Goal: Use online tool/utility: Utilize a website feature to perform a specific function

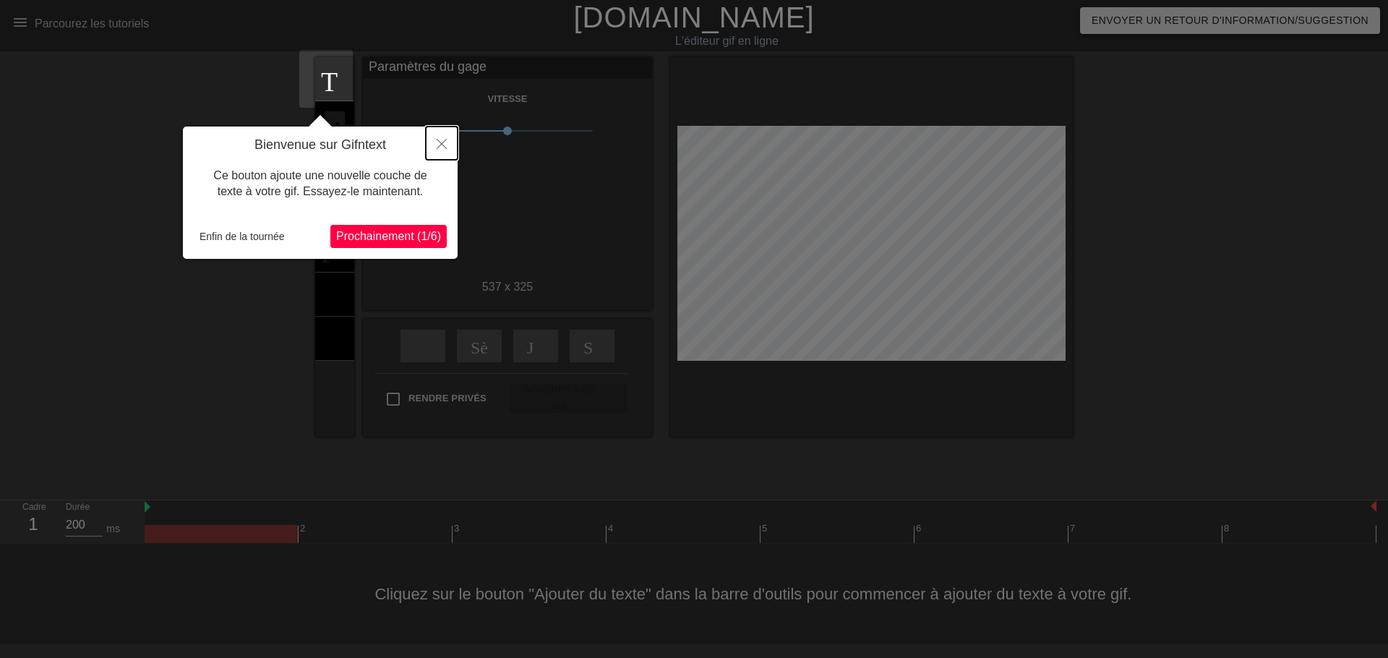
click at [444, 147] on icon "Fermer" at bounding box center [442, 144] width 10 height 10
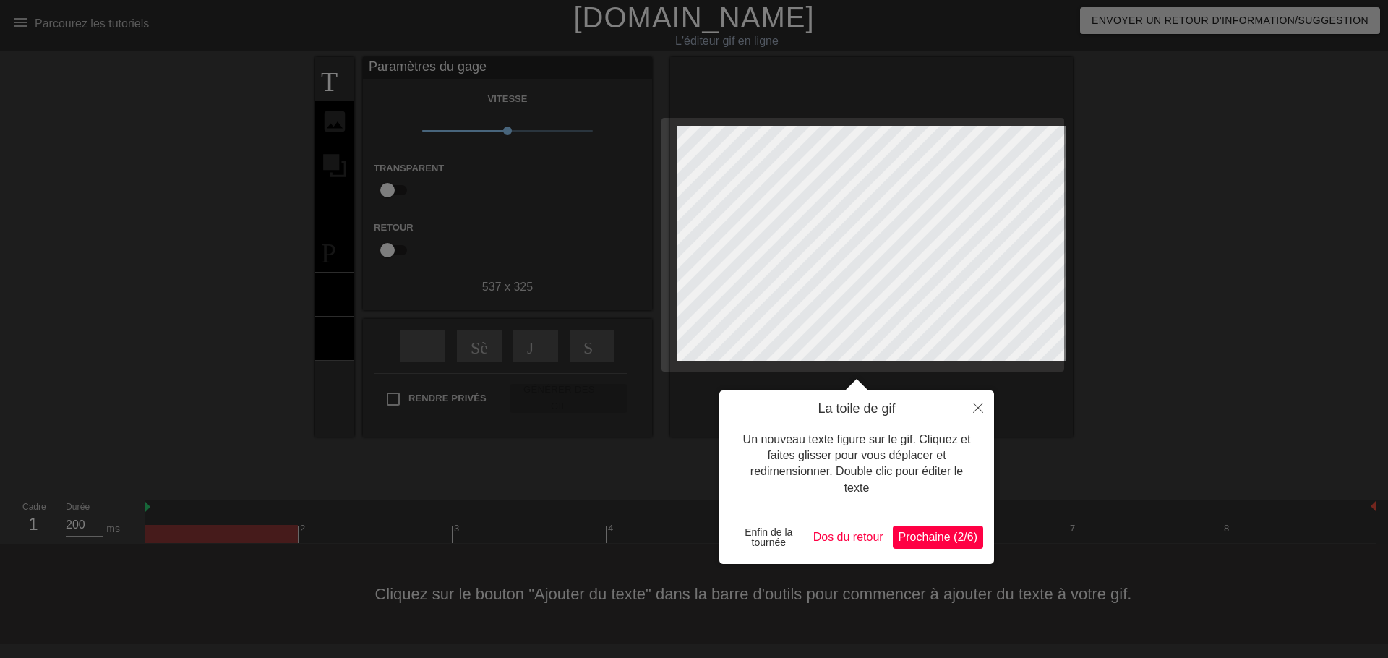
click at [926, 537] on span "Prochaine (2/6)" at bounding box center [937, 536] width 79 height 12
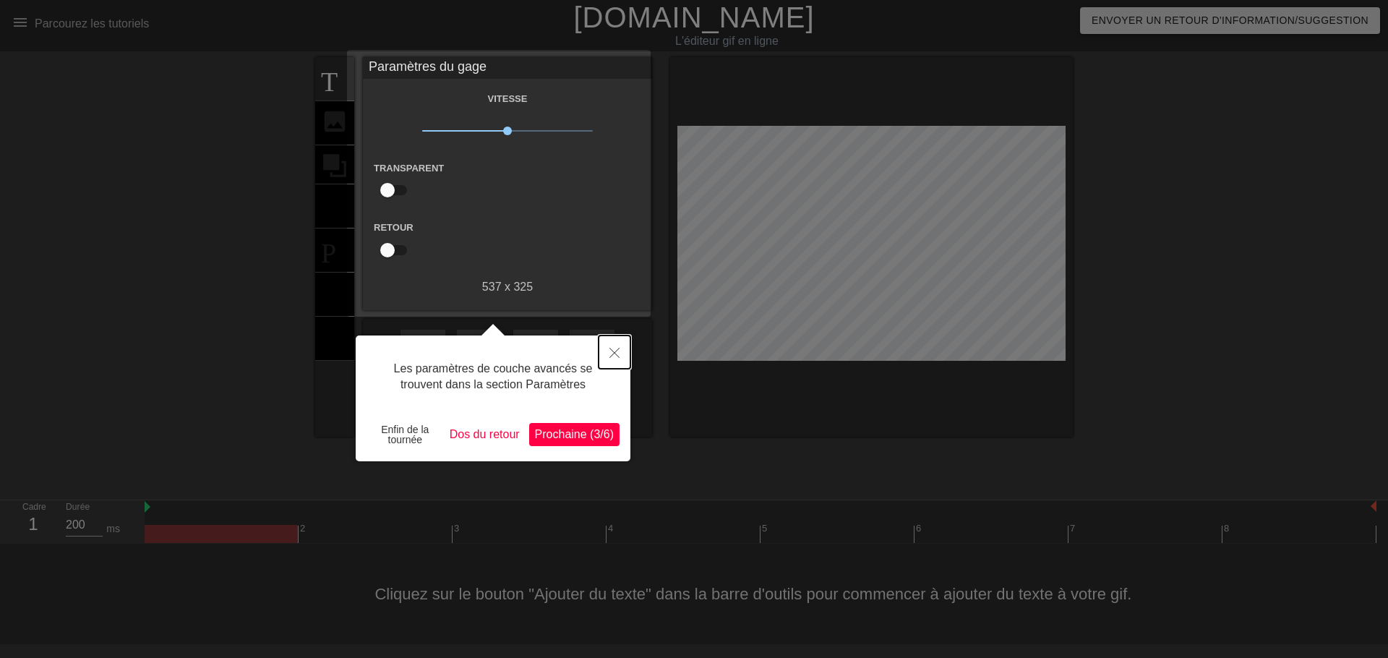
click at [611, 353] on icon "Fermer" at bounding box center [614, 353] width 10 height 10
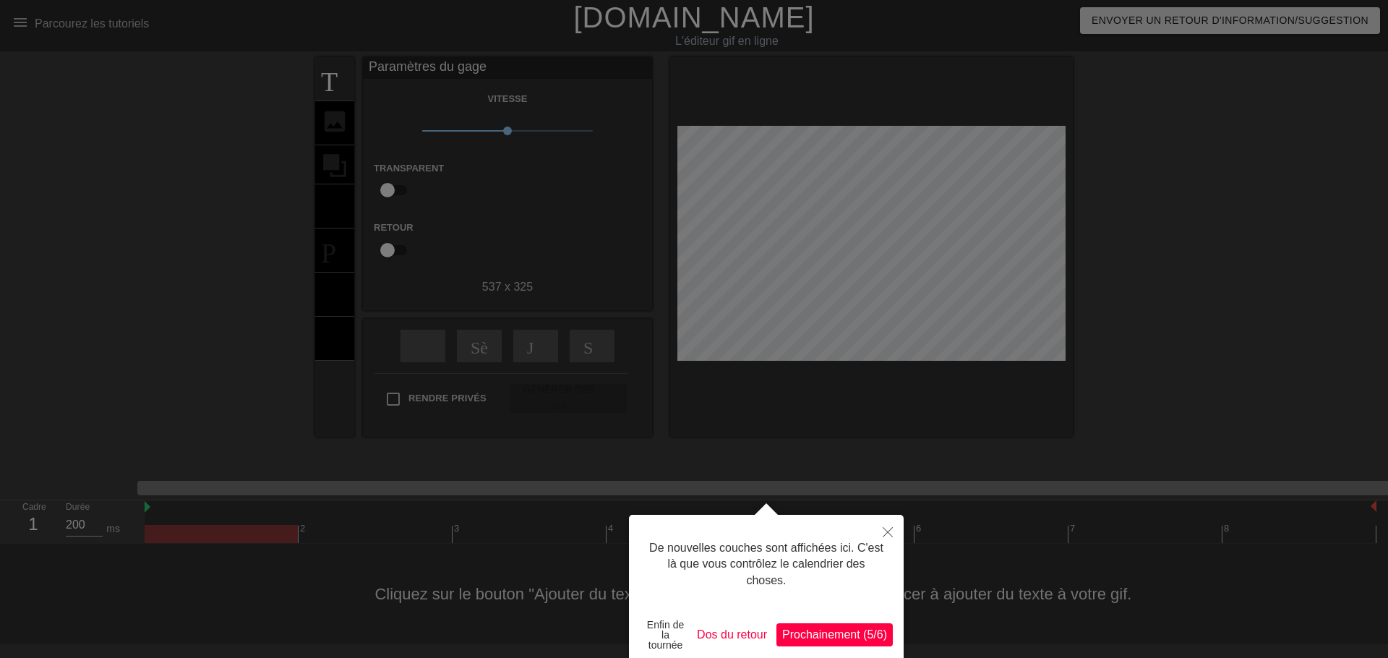
click at [490, 125] on div at bounding box center [694, 329] width 1388 height 658
click at [486, 128] on div at bounding box center [694, 329] width 1388 height 658
click at [882, 529] on button "Fermer" at bounding box center [888, 531] width 32 height 33
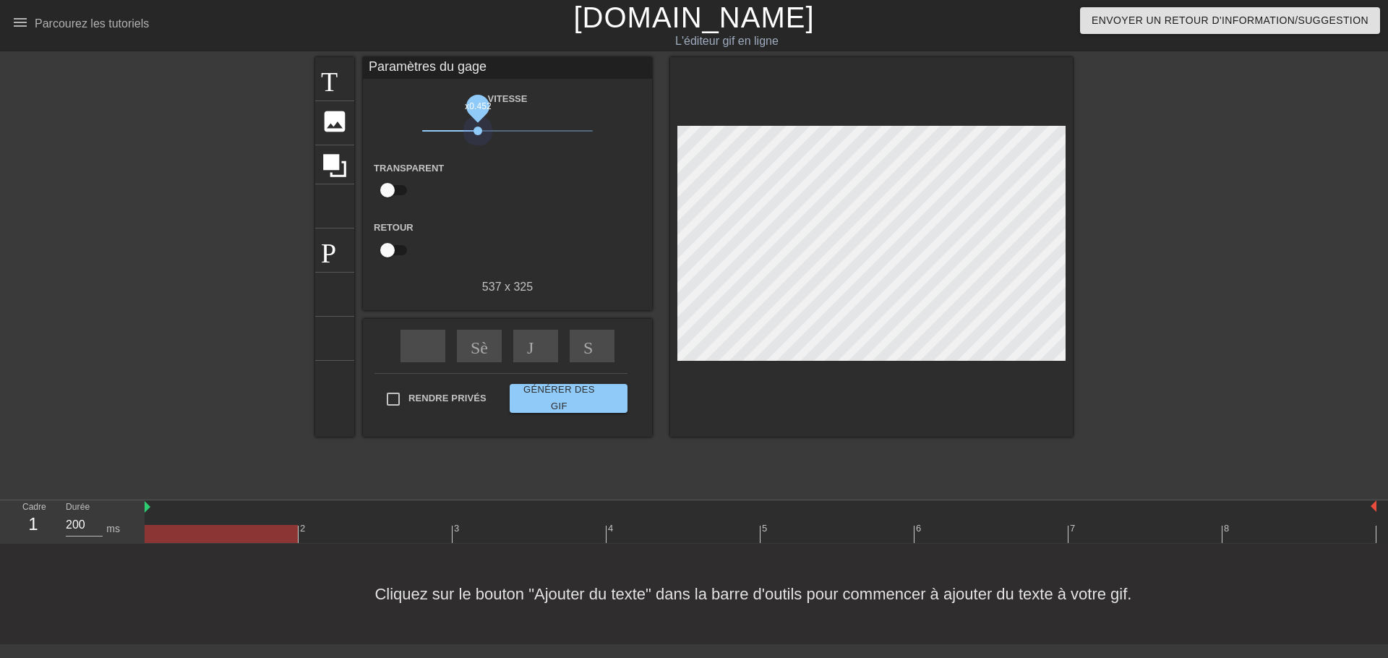
click at [469, 130] on span "x0.452" at bounding box center [507, 130] width 171 height 17
click at [439, 129] on span "x0,452" at bounding box center [507, 130] width 171 height 17
click at [422, 129] on span "x0,200" at bounding box center [507, 130] width 171 height 17
click at [422, 130] on span "x0.102" at bounding box center [507, 130] width 171 height 17
drag, startPoint x: 276, startPoint y: 483, endPoint x: 189, endPoint y: 478, distance: 86.8
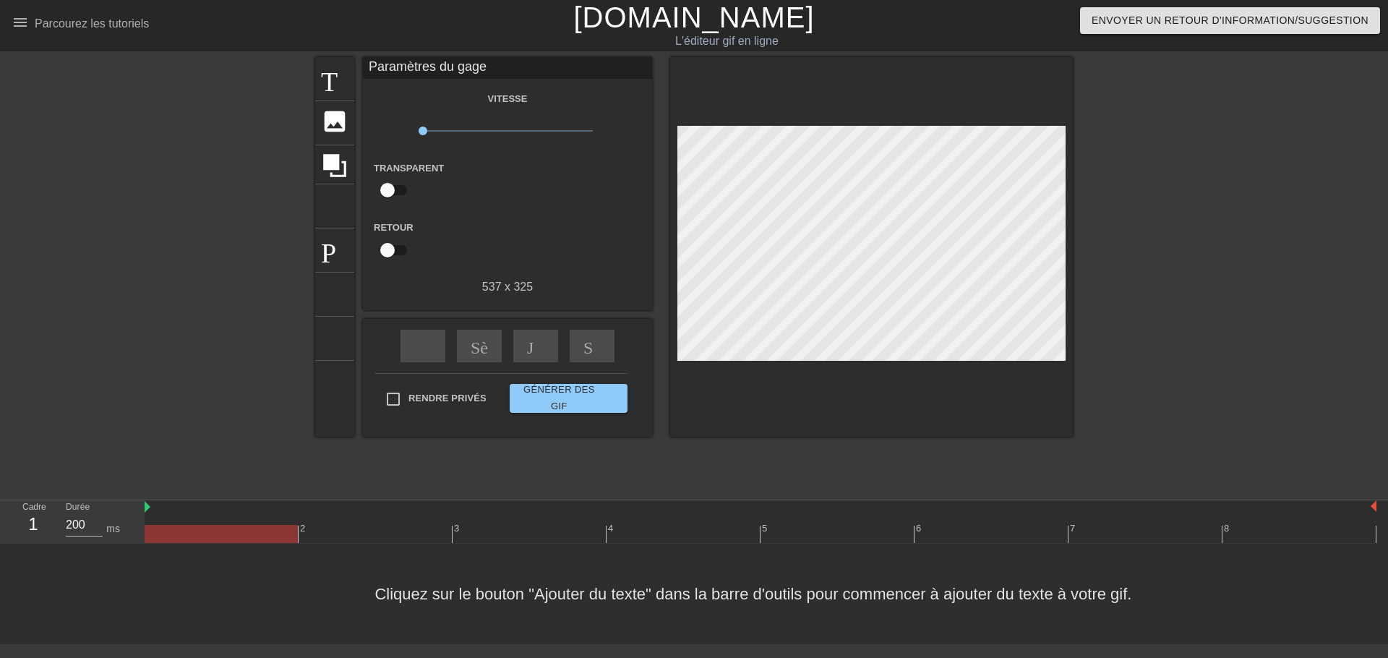
click at [189, 525] on div at bounding box center [221, 534] width 153 height 18
click at [173, 525] on div at bounding box center [221, 534] width 153 height 18
click at [141, 500] on div at bounding box center [144, 507] width 7 height 14
click at [142, 500] on div at bounding box center [144, 507] width 7 height 14
click at [376, 246] on input "checkbox" at bounding box center [387, 249] width 82 height 27
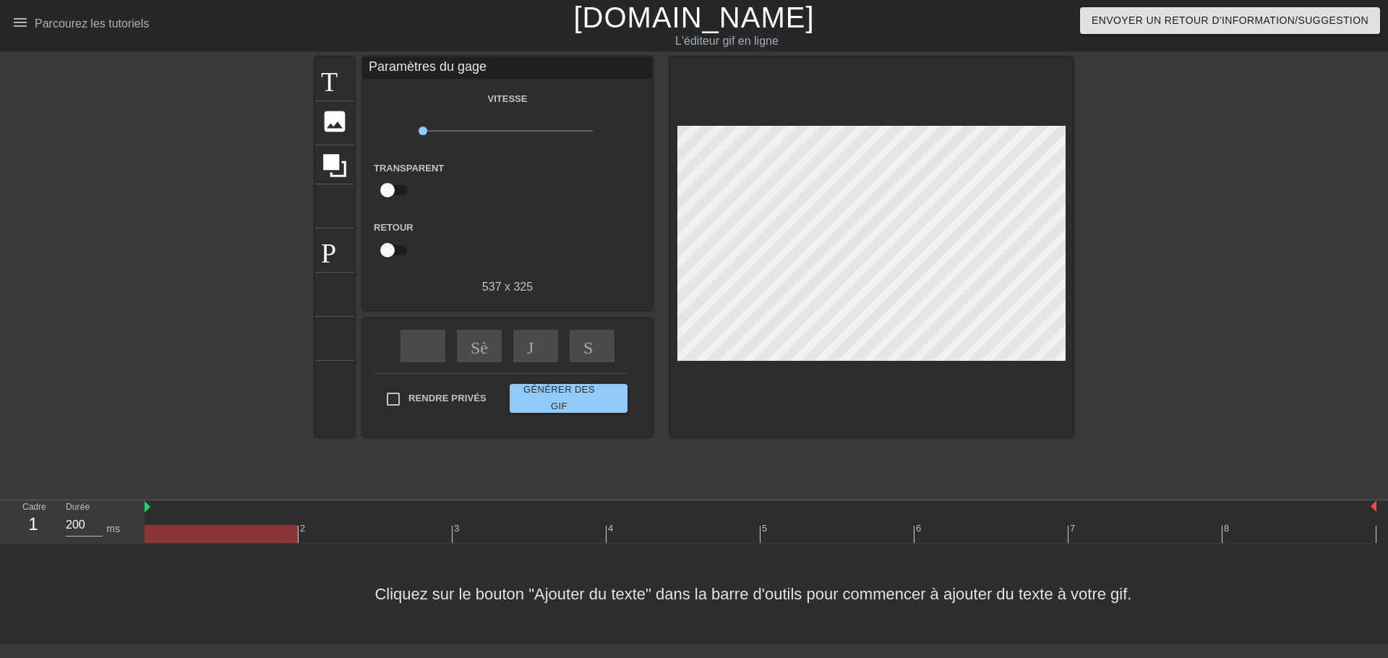
checkbox input "true"
type input "100"
click at [391, 249] on input "checkbox" at bounding box center [401, 249] width 82 height 27
checkbox input "false"
type input "200"
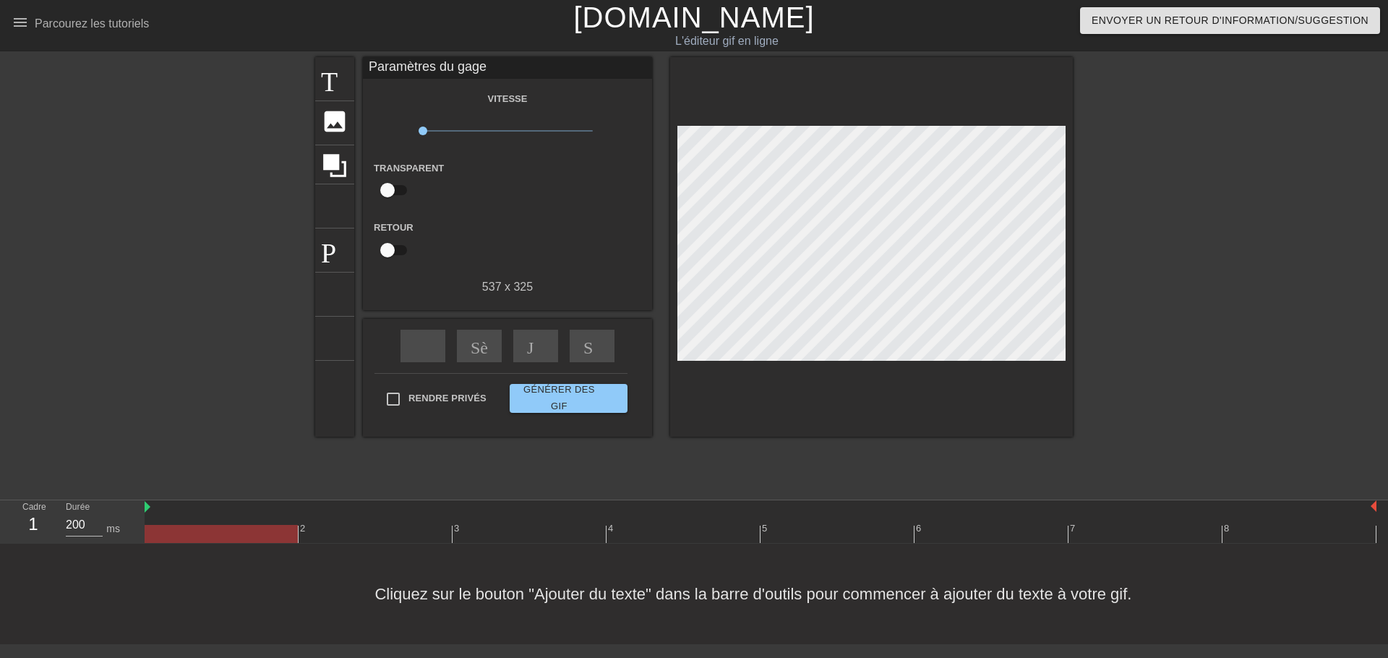
click at [391, 249] on input "checkbox" at bounding box center [387, 249] width 82 height 27
checkbox input "true"
type input "100"
click at [391, 249] on input "checkbox" at bounding box center [401, 249] width 82 height 27
checkbox input "false"
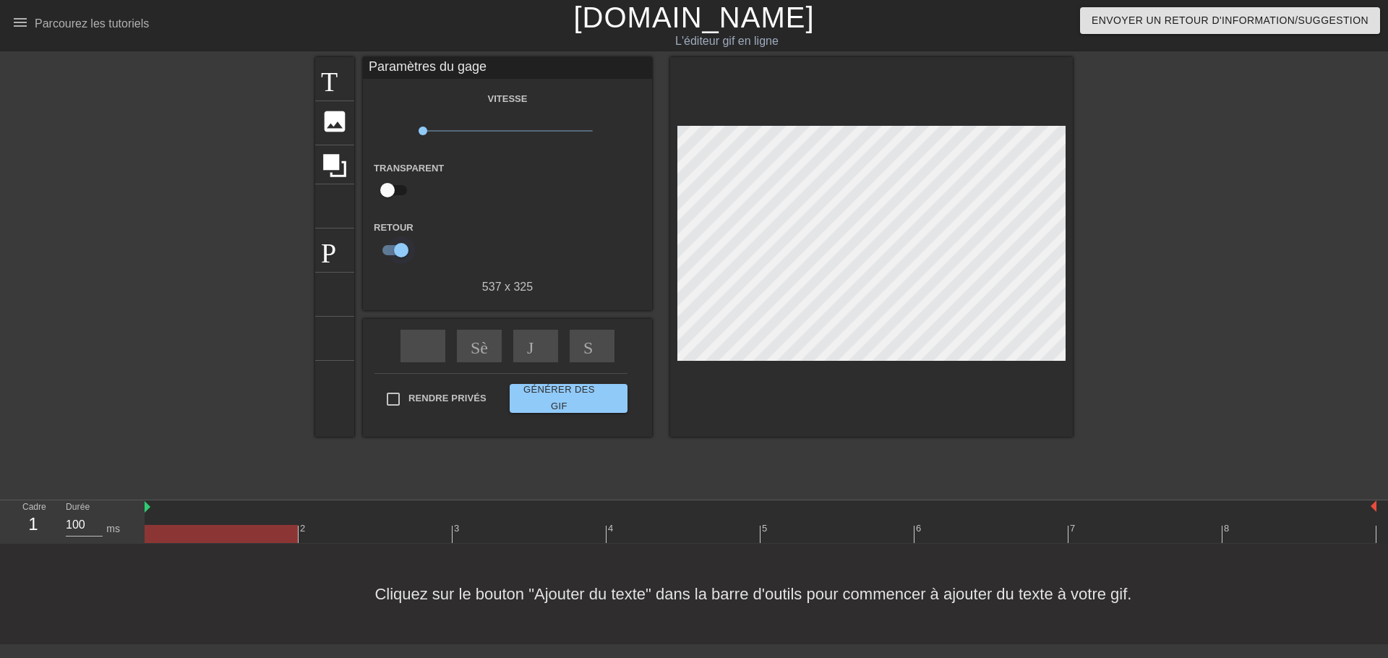
type input "200"
click at [377, 249] on input "checkbox" at bounding box center [387, 249] width 82 height 27
checkbox input "true"
type input "100"
click at [377, 249] on input "checkbox" at bounding box center [401, 249] width 82 height 27
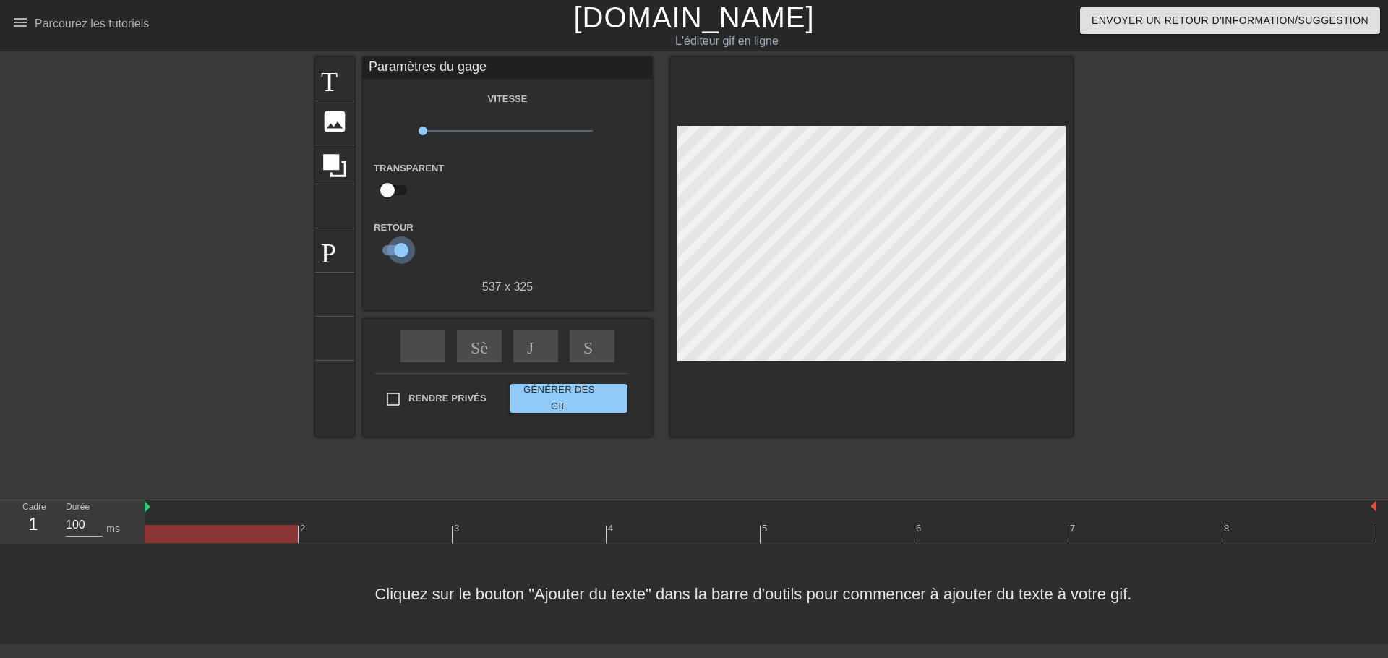
checkbox input "false"
type input "200"
click at [374, 192] on input "checkbox" at bounding box center [387, 189] width 82 height 27
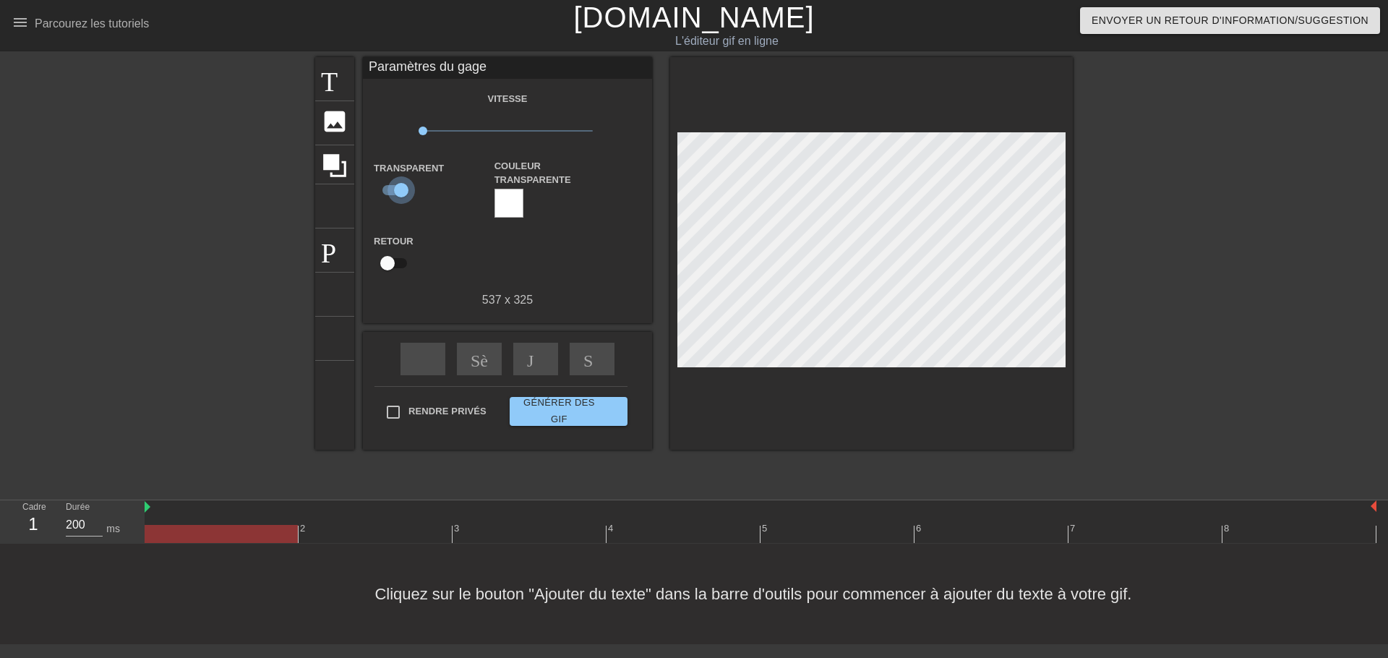
click at [391, 190] on input "checkbox" at bounding box center [401, 189] width 82 height 27
checkbox input "false"
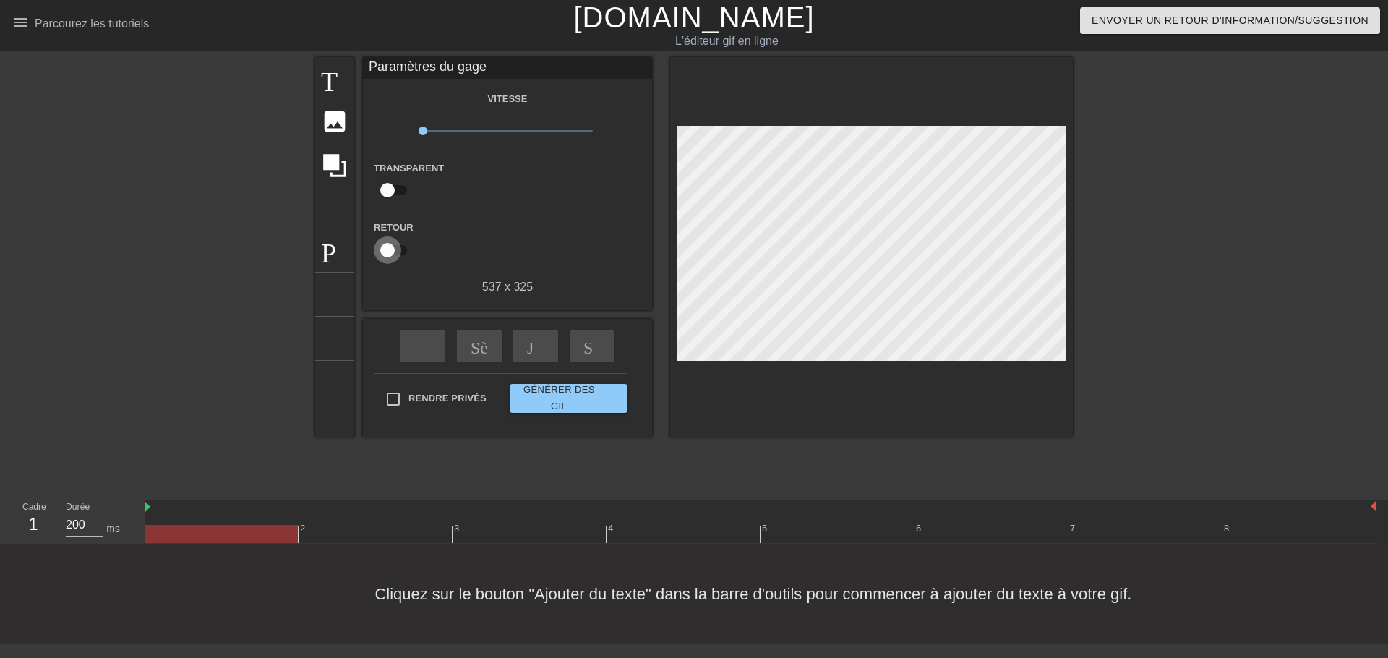
click at [379, 244] on input "checkbox" at bounding box center [387, 249] width 82 height 27
checkbox input "true"
type input "100"
click at [379, 244] on input "checkbox" at bounding box center [401, 249] width 82 height 27
checkbox input "false"
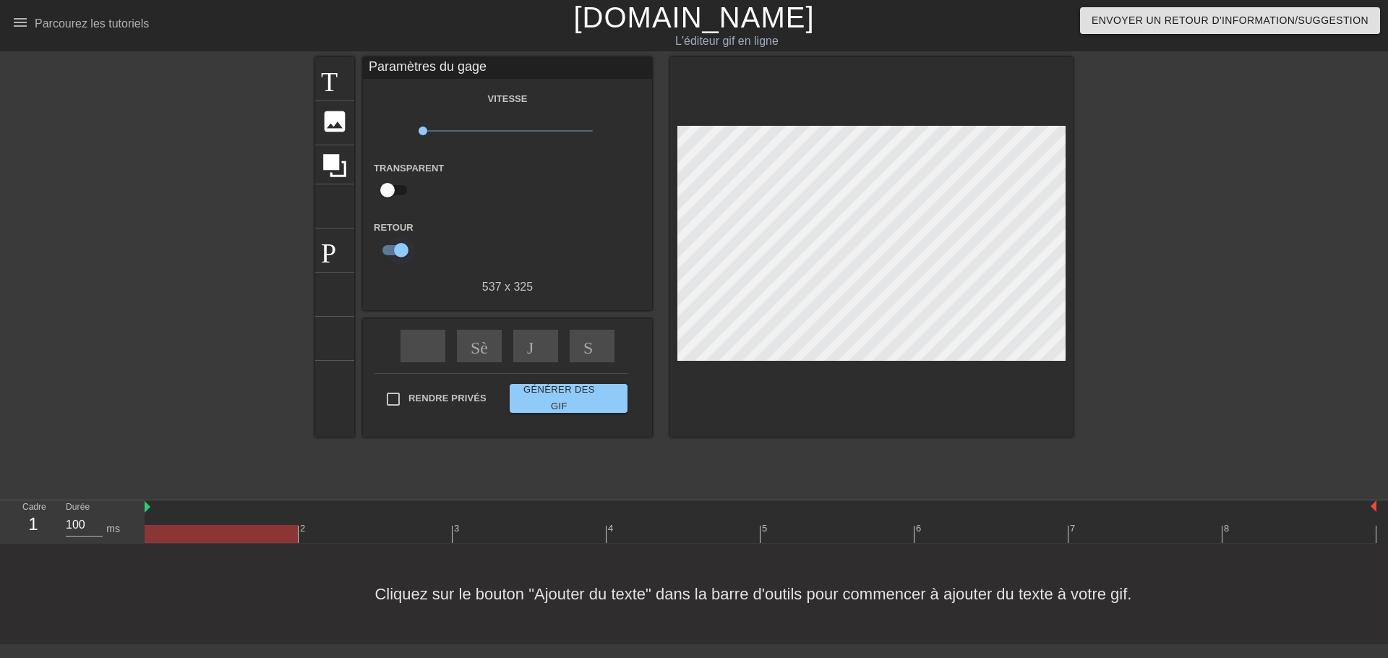
type input "200"
click at [379, 244] on input "checkbox" at bounding box center [387, 249] width 82 height 27
checkbox input "true"
type input "100"
click at [379, 244] on input "checkbox" at bounding box center [401, 249] width 82 height 27
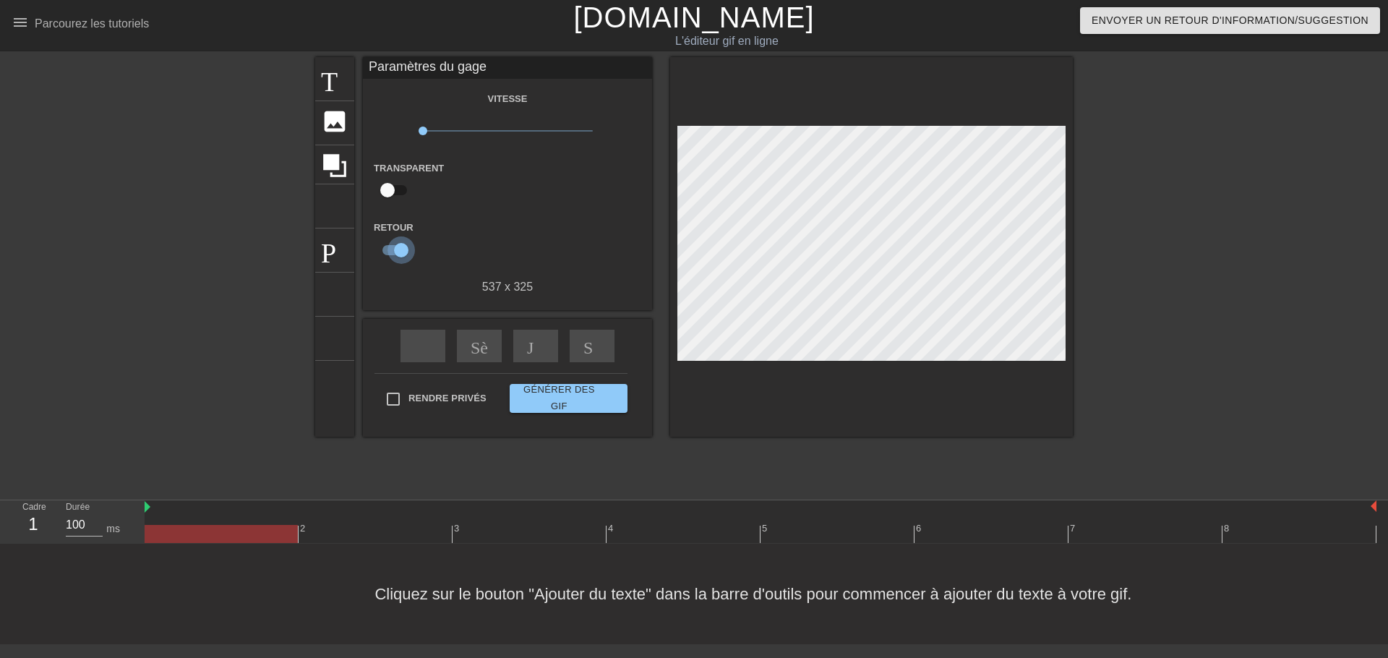
checkbox input "false"
type input "200"
click at [418, 129] on span "x0,102" at bounding box center [422, 130] width 9 height 9
drag, startPoint x: 415, startPoint y: 129, endPoint x: 607, endPoint y: 126, distance: 192.3
click at [607, 126] on div "slow-motion-video x5.62 vitesse" at bounding box center [507, 133] width 289 height 22
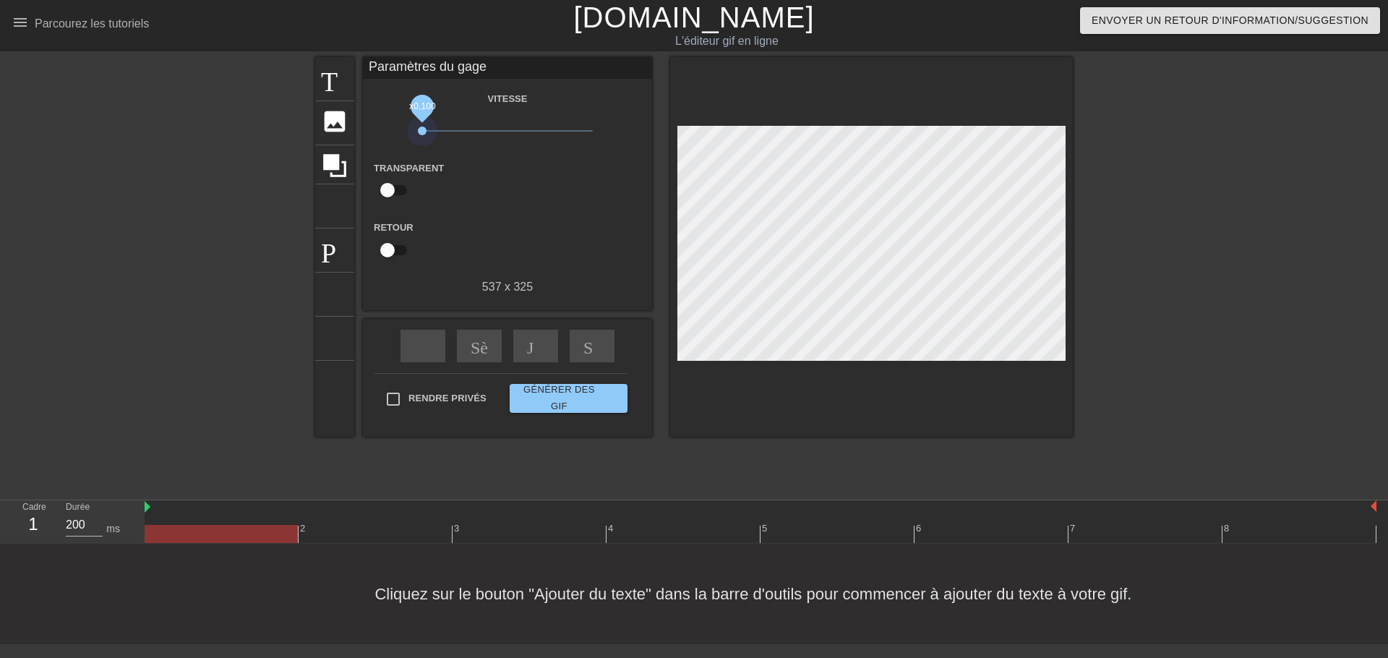
drag, startPoint x: 585, startPoint y: 129, endPoint x: 386, endPoint y: 113, distance: 199.4
click at [388, 114] on div "Vitesse slow-motion-video x0,100 vitesse Transparent aide Retour 537 x 325" at bounding box center [507, 193] width 267 height 206
click at [565, 392] on span "Générer des gif double-flèche" at bounding box center [568, 398] width 106 height 33
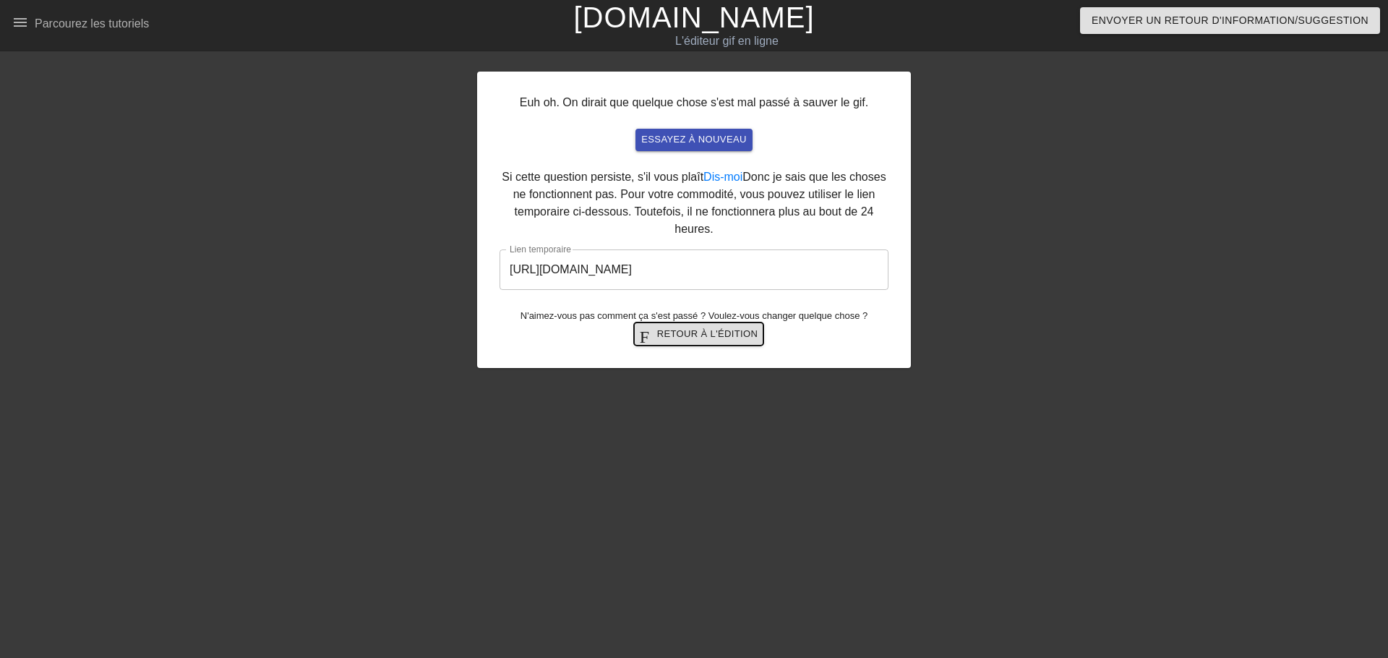
click at [658, 335] on span "Flèche et dos Retour à l'édition" at bounding box center [699, 333] width 119 height 17
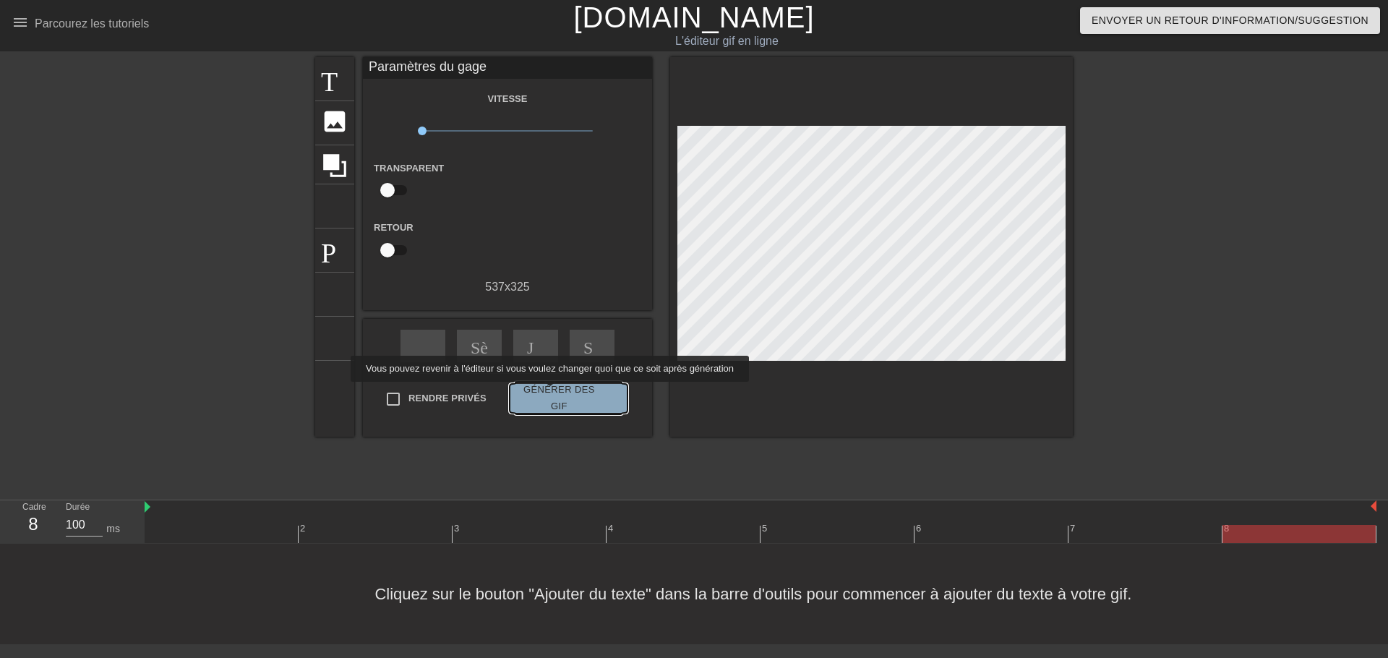
click at [549, 392] on span "Générer des gif double-flèche" at bounding box center [568, 398] width 106 height 33
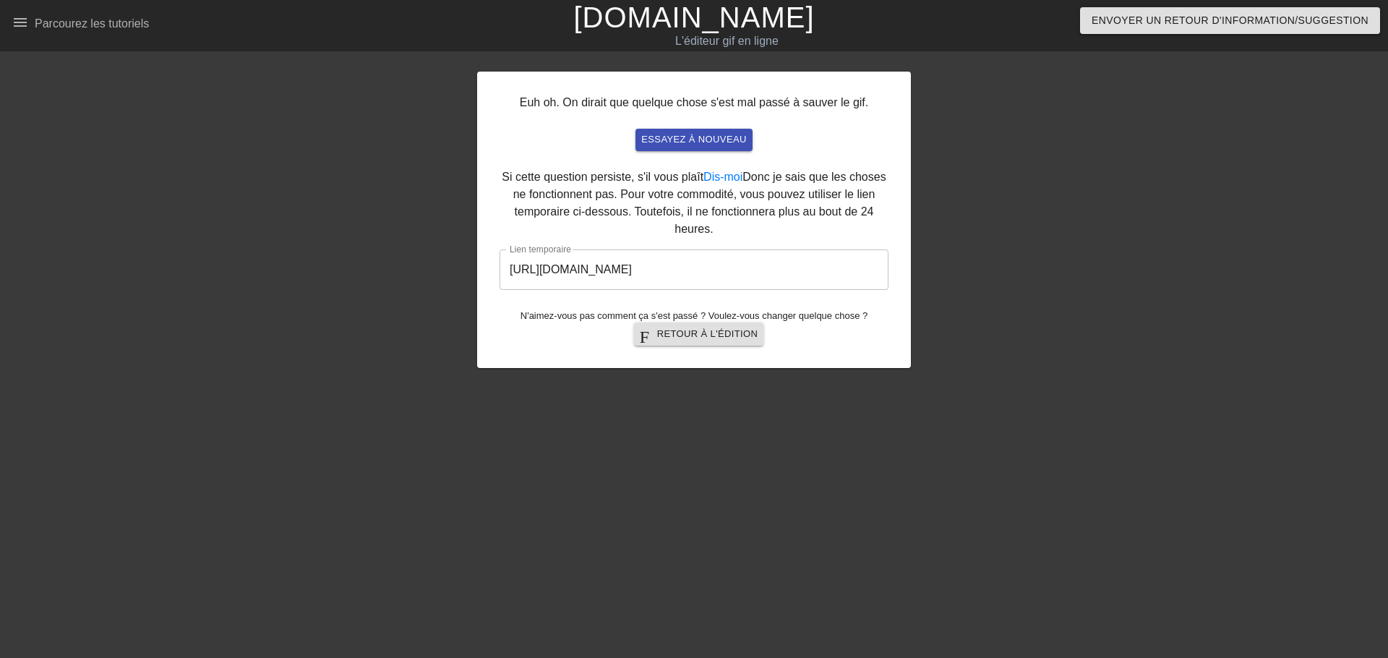
click at [344, 267] on div "Euh oh. On dirait que quelque chose s'est mal passé à sauver le gif. Essayez à …" at bounding box center [694, 274] width 1388 height 434
click at [653, 337] on span "Flèche et dos Retour à l'édition" at bounding box center [699, 333] width 119 height 17
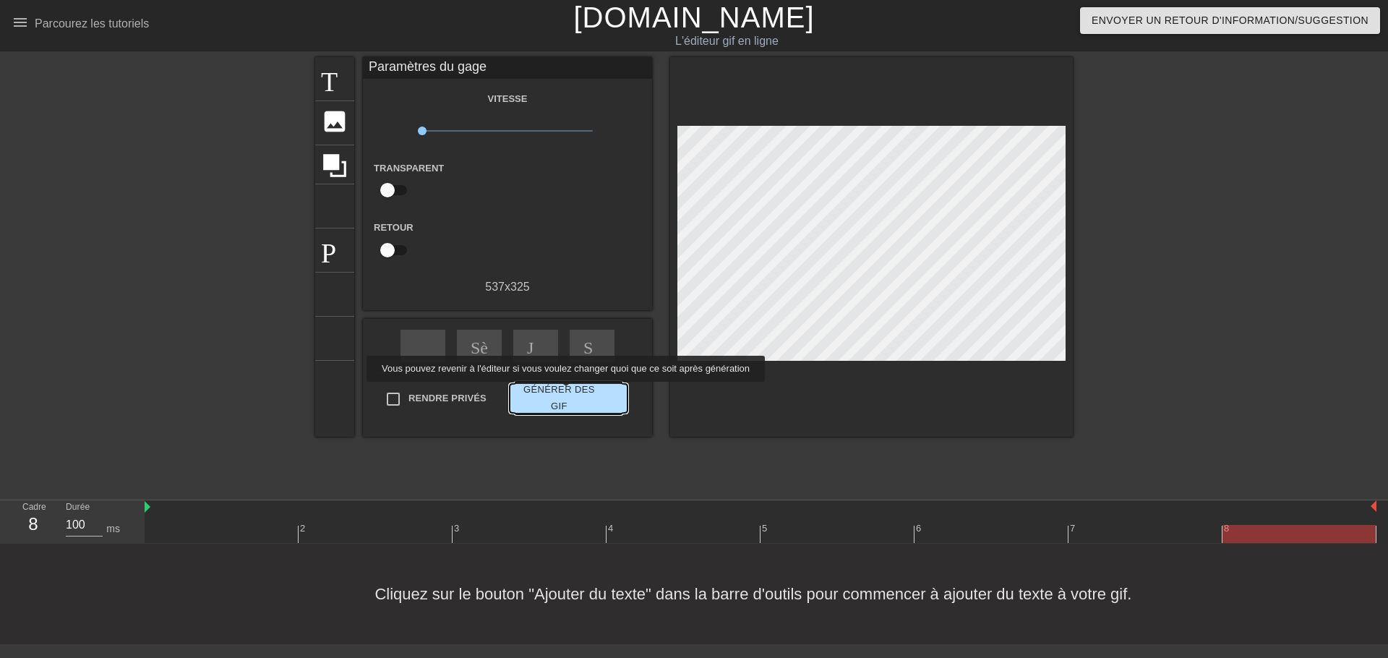
click at [564, 392] on span "Générer des gif double-flèche" at bounding box center [568, 398] width 106 height 33
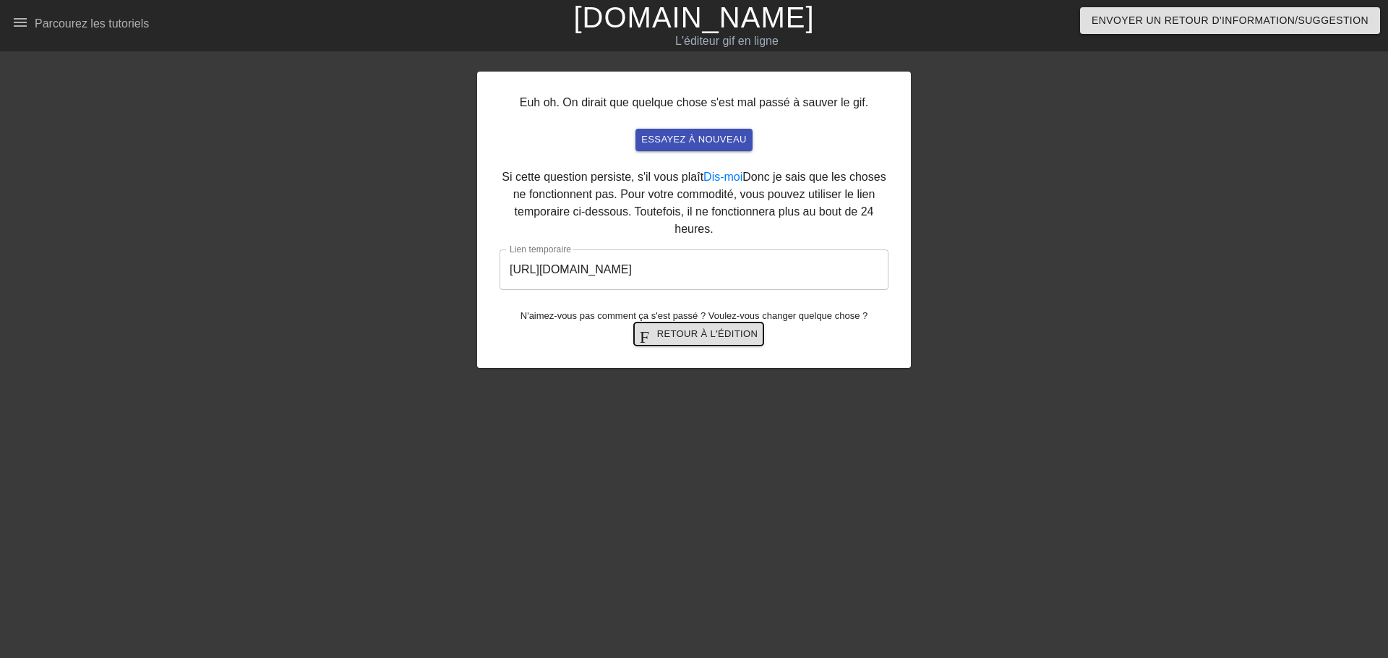
click at [699, 330] on span "Flèche et dos Retour à l'édition" at bounding box center [699, 333] width 119 height 17
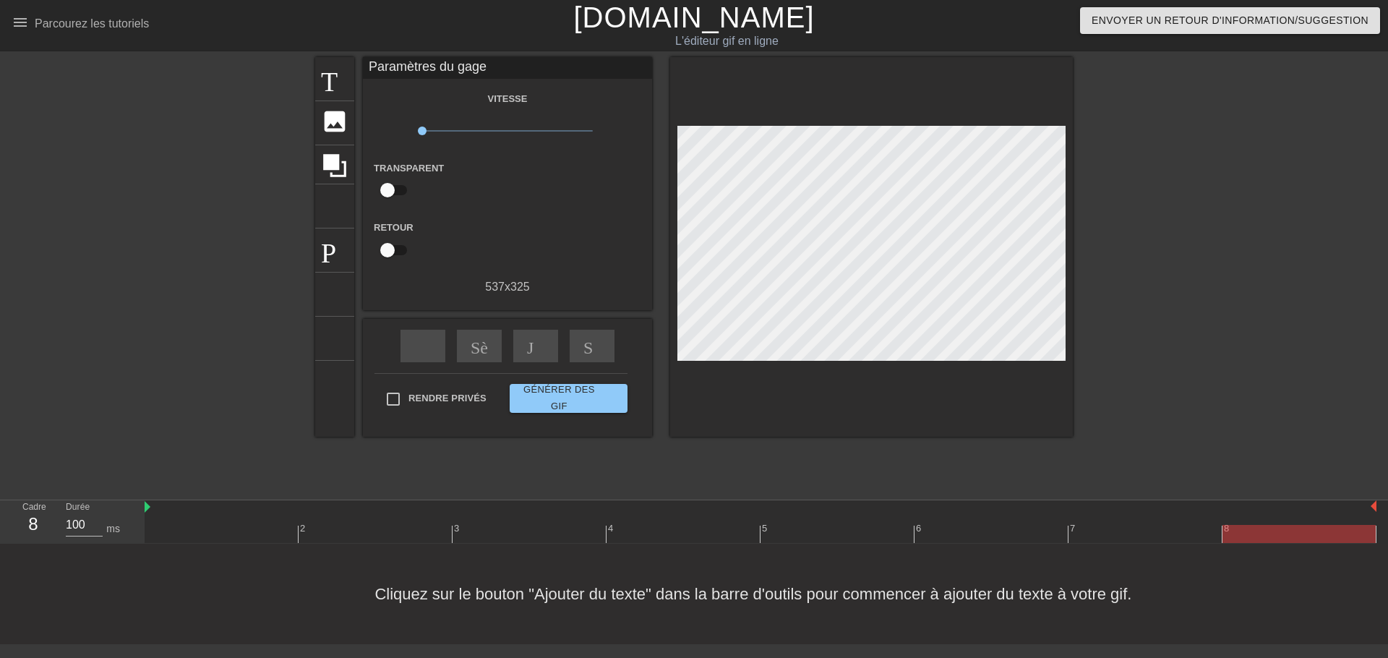
click at [61, 13] on div "menus et livre Parcourez les tutoriels" at bounding box center [236, 25] width 448 height 50
click at [52, 25] on div "Parcourez les tutoriels" at bounding box center [92, 23] width 114 height 12
